Goal: Information Seeking & Learning: Learn about a topic

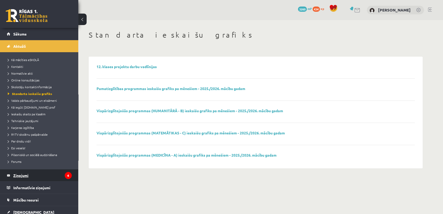
click at [39, 175] on legend "Ziņojumi 6" at bounding box center [42, 175] width 58 height 12
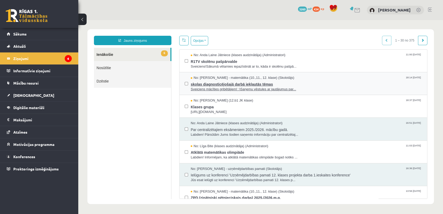
click at [218, 84] on span "skolas diagnosticējošajā darbā iekļautās tēmas" at bounding box center [306, 83] width 231 height 7
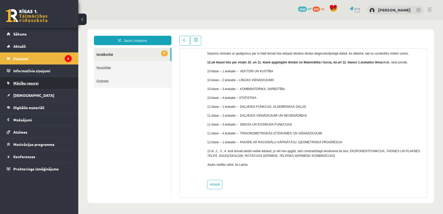
click at [38, 80] on link "Mācību resursi" at bounding box center [39, 83] width 65 height 12
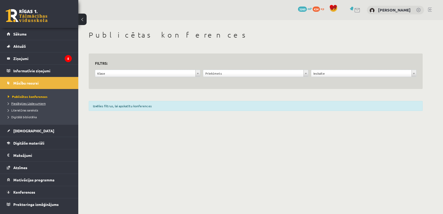
click at [32, 101] on link "Pieslēgties Uzdevumiem" at bounding box center [40, 103] width 65 height 5
